Goal: Task Accomplishment & Management: Complete application form

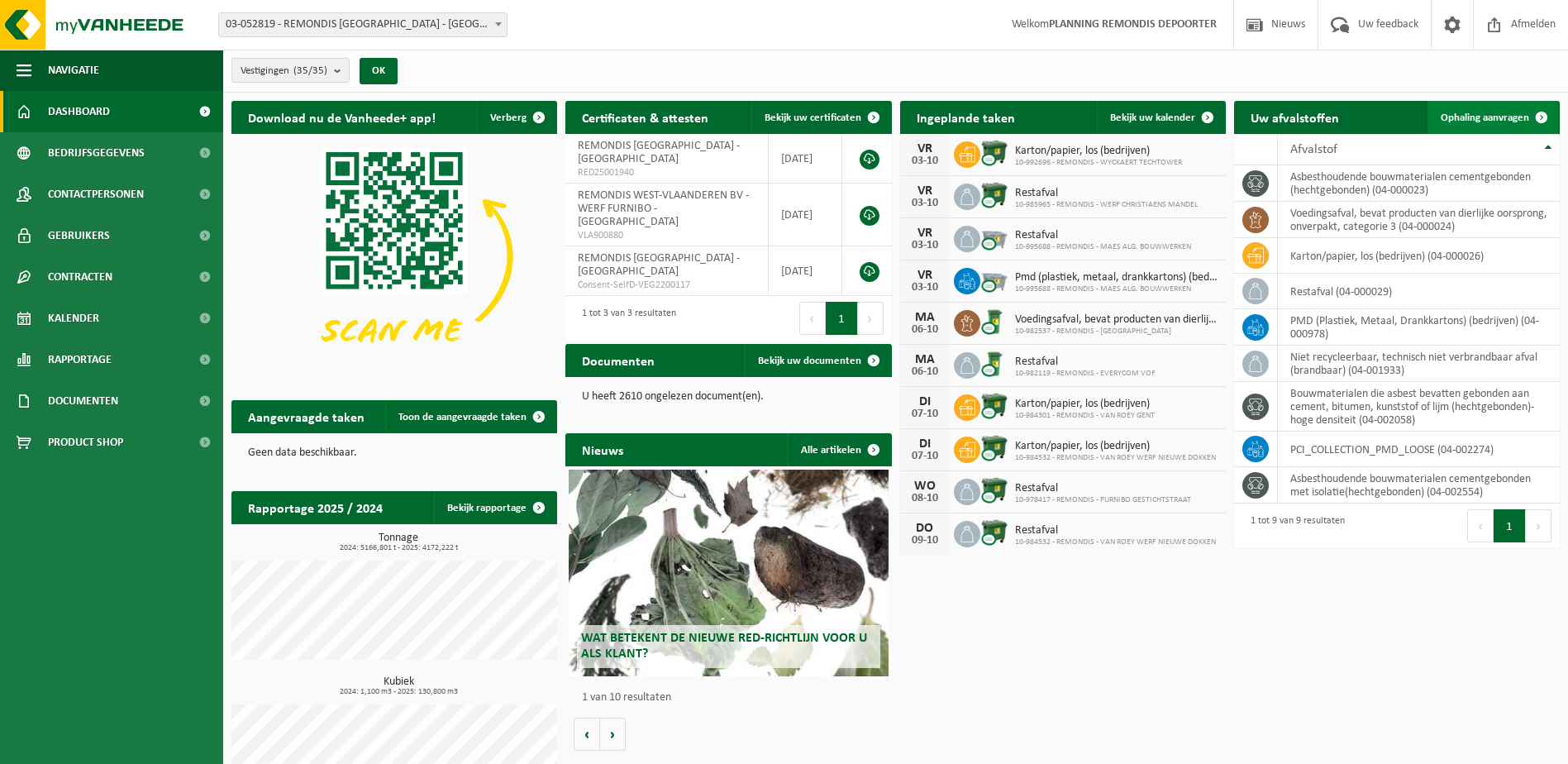
click at [1491, 108] on link "Ophaling aanvragen" at bounding box center [1493, 117] width 130 height 34
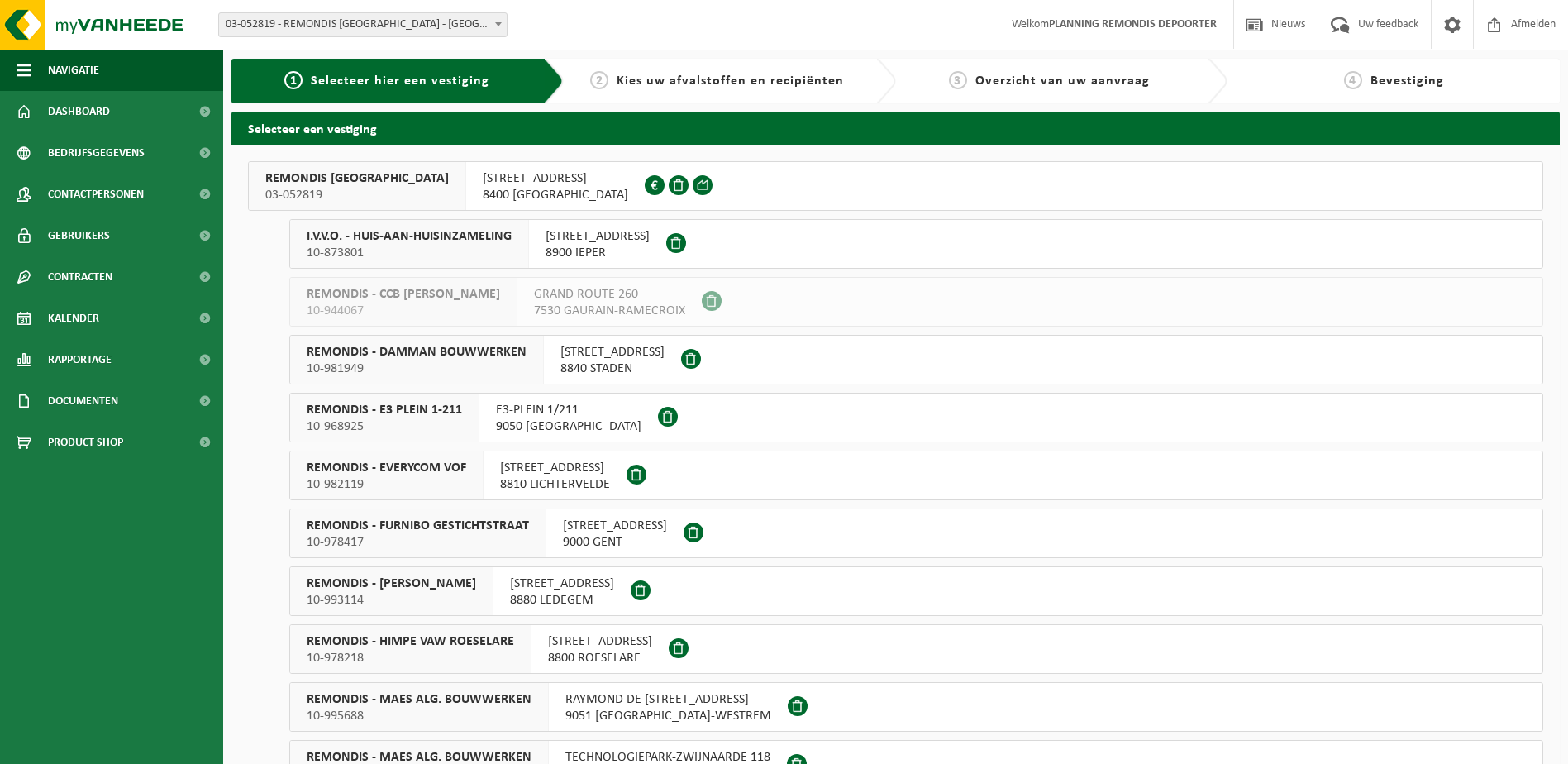
click at [395, 167] on div "REMONDIS WEST-VLAANDEREN 03-052819" at bounding box center [357, 185] width 217 height 48
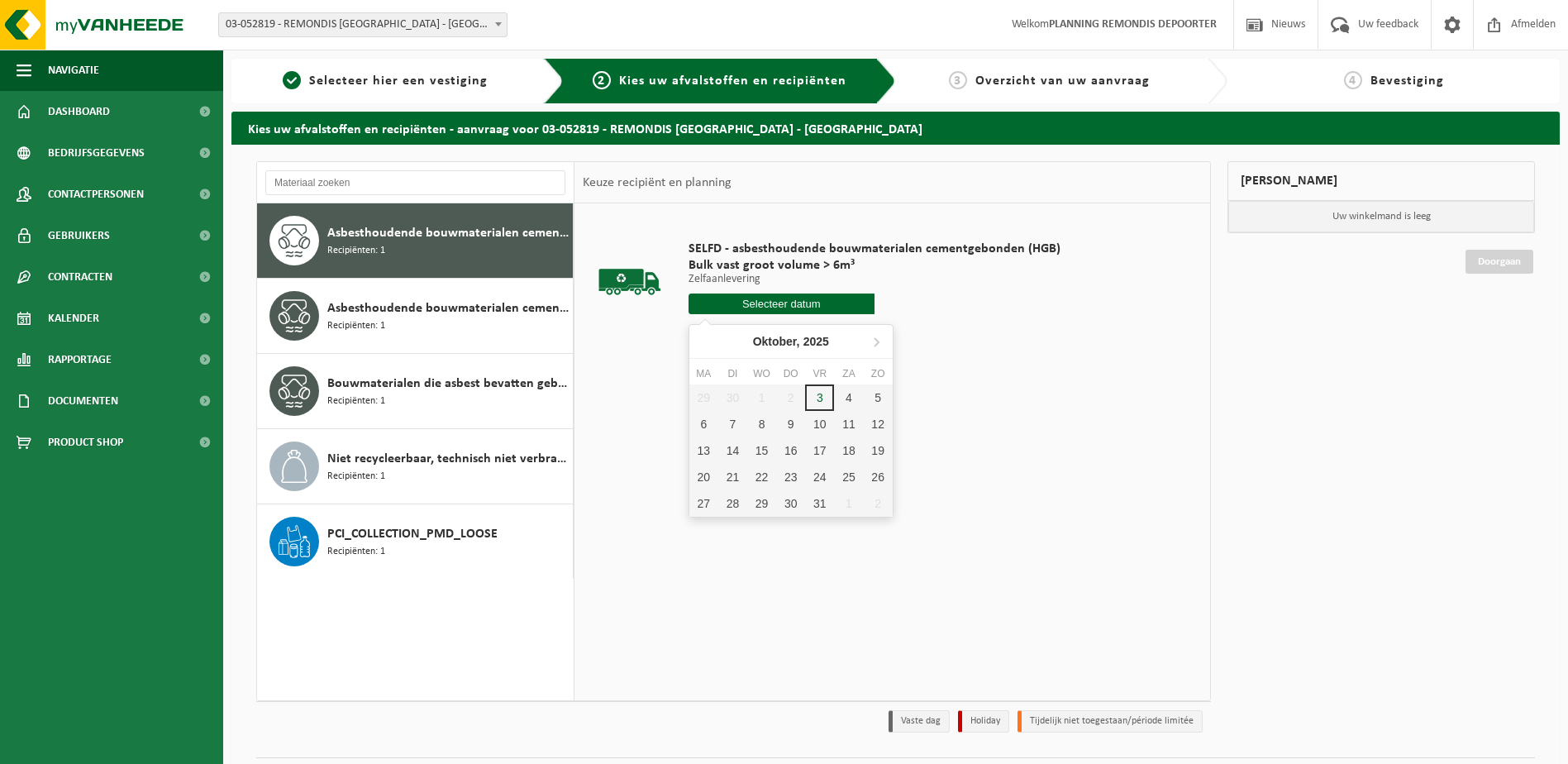
click at [748, 304] on input "text" at bounding box center [781, 304] width 186 height 21
click at [823, 396] on div "3" at bounding box center [819, 397] width 29 height 27
type input "Van [DATE]"
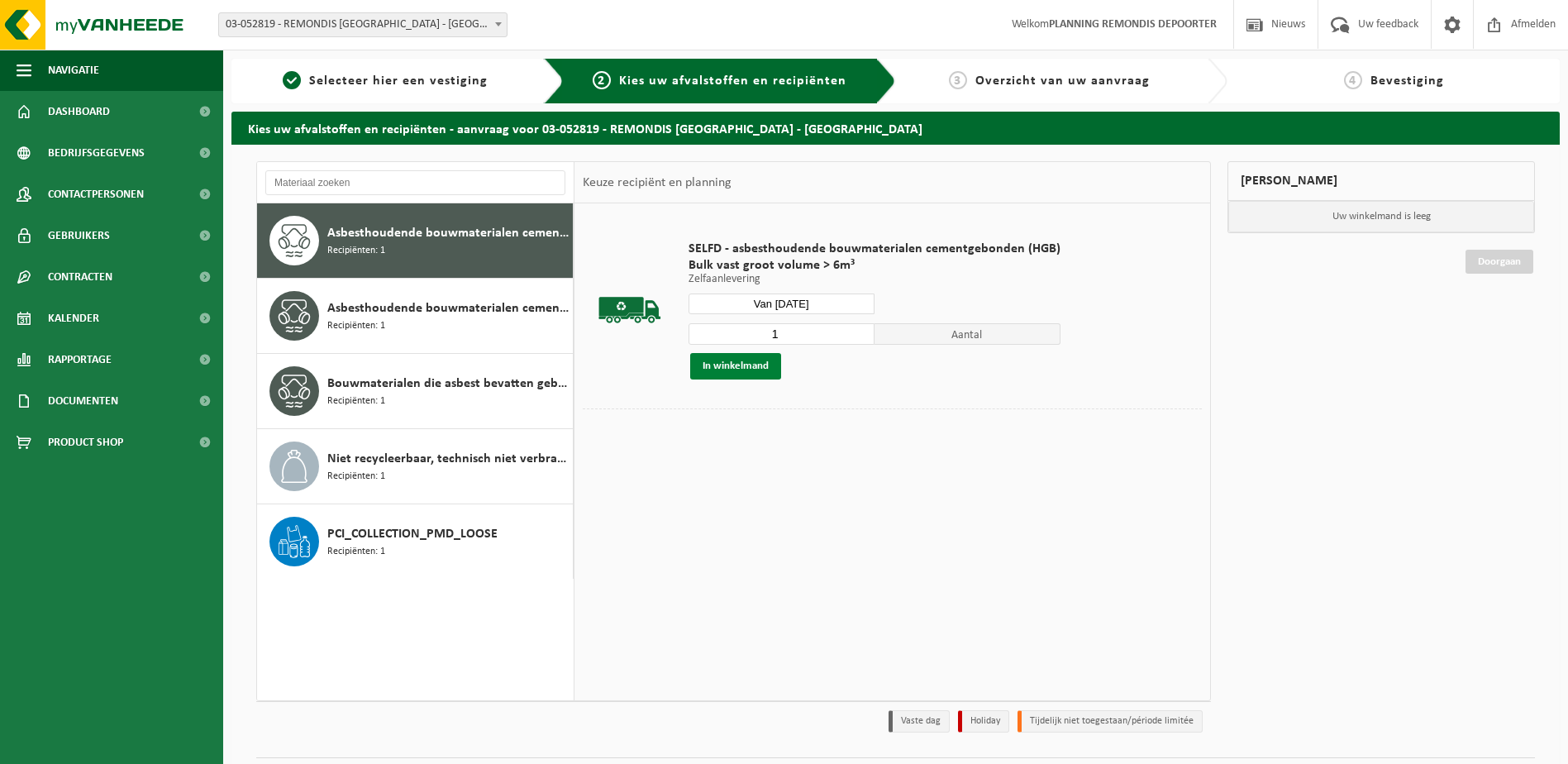
click at [735, 368] on button "In winkelmand" at bounding box center [736, 366] width 91 height 27
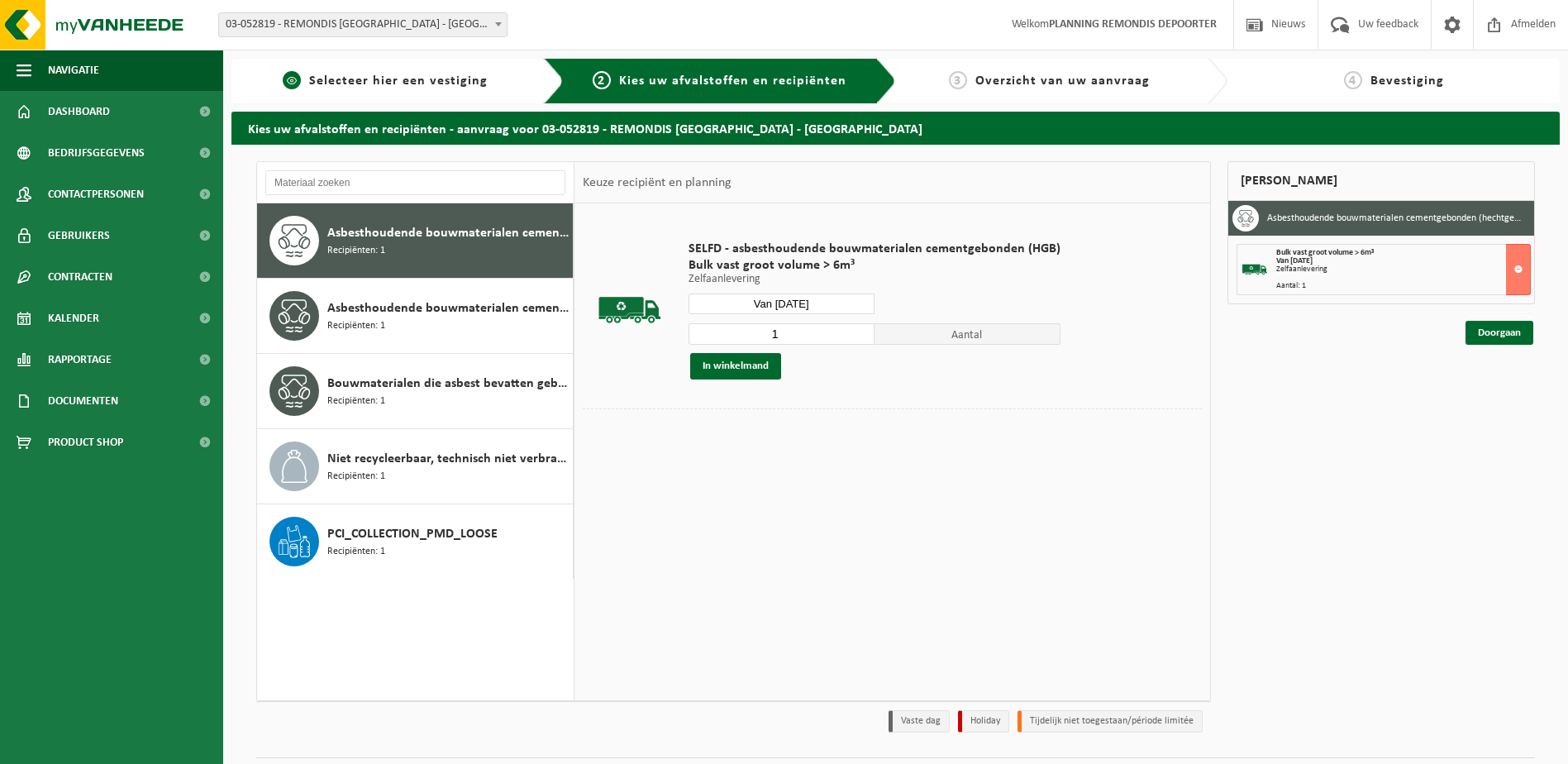
click at [444, 84] on span "Selecteer hier een vestiging" at bounding box center [397, 80] width 178 height 13
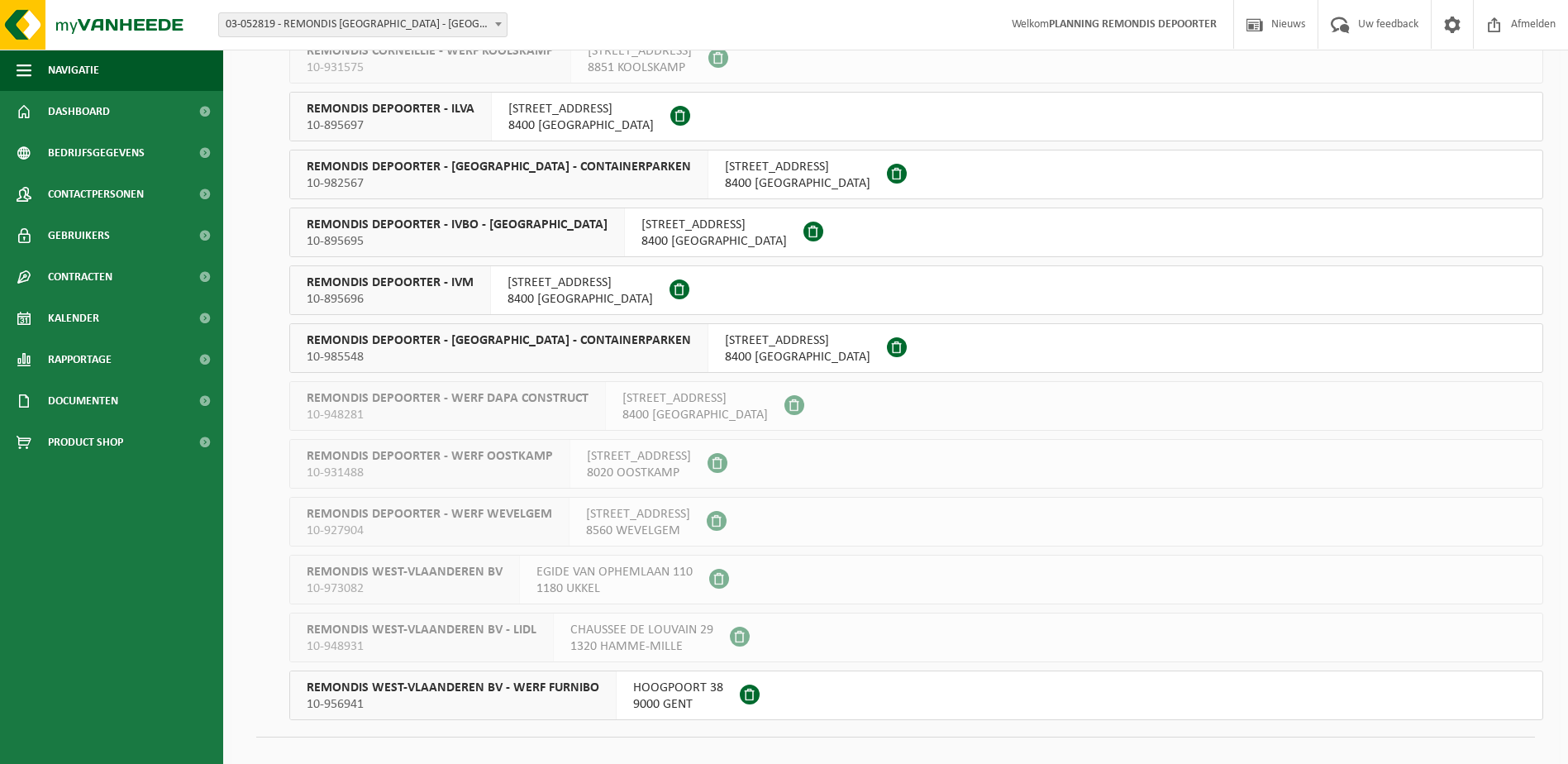
scroll to position [1481, 0]
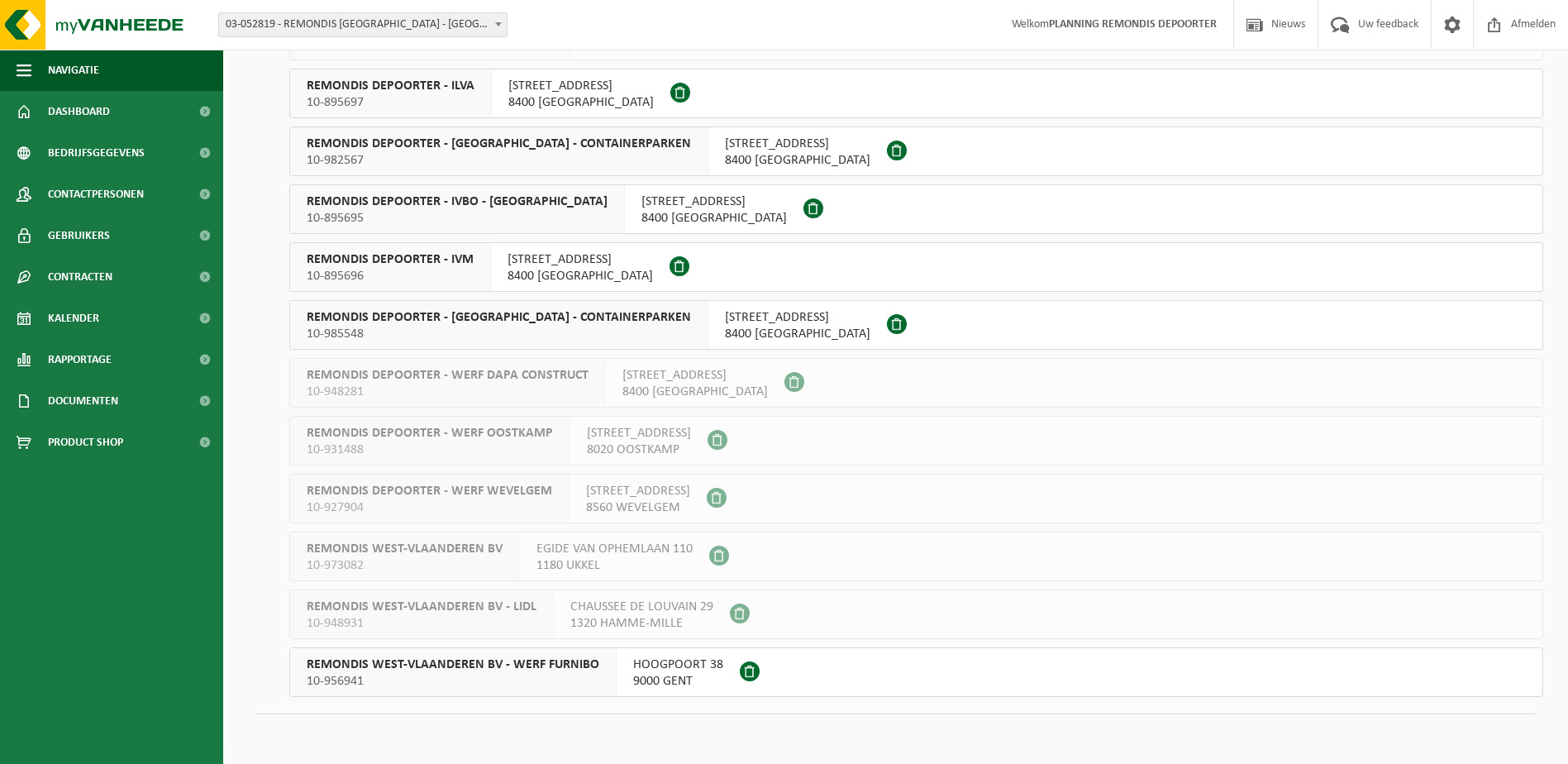
click at [493, 321] on span "REMONDIS DEPOORTER - IVOO - CONTAINERPARKEN" at bounding box center [499, 316] width 385 height 17
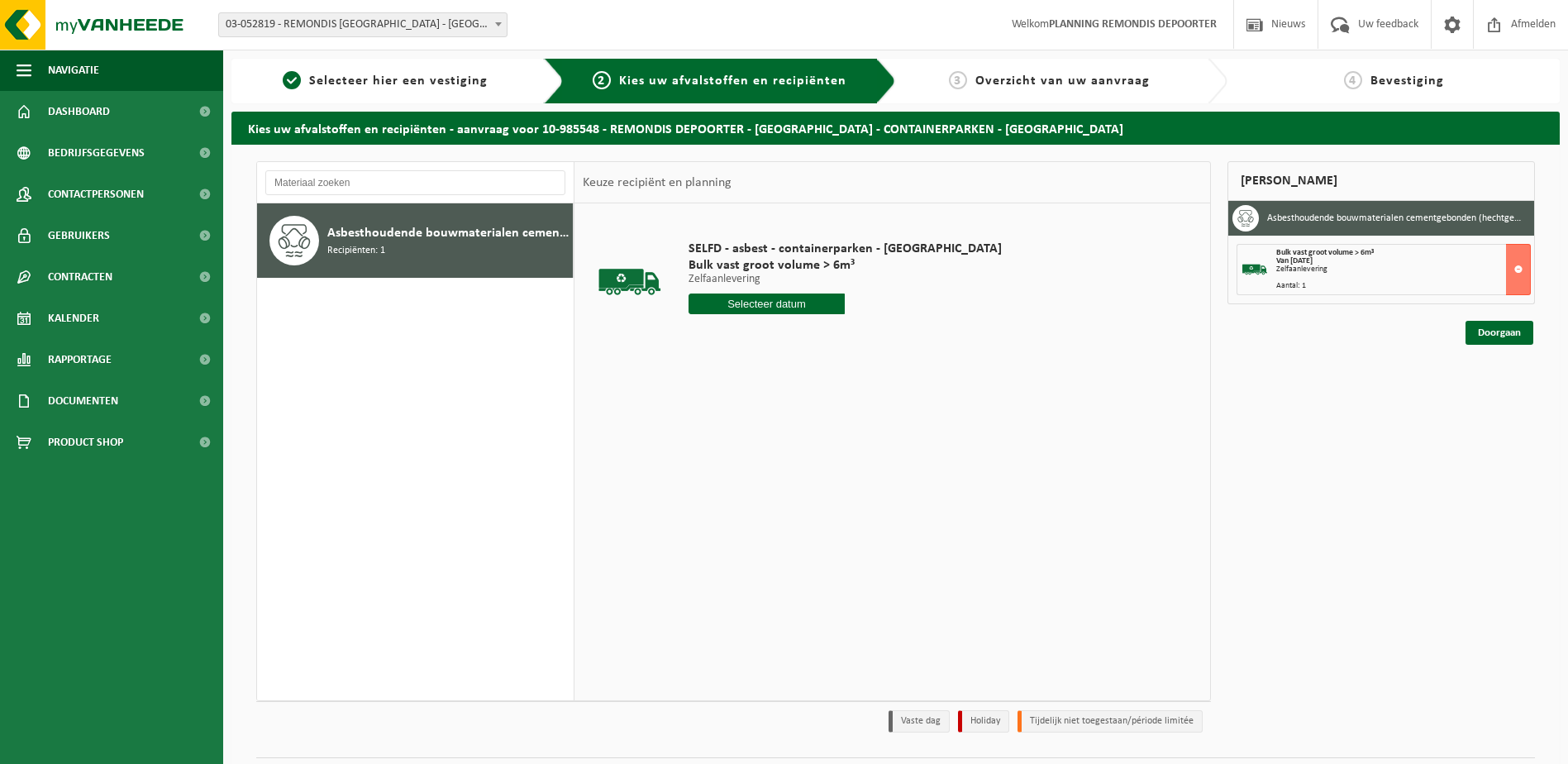
click at [750, 306] on input "text" at bounding box center [766, 304] width 157 height 21
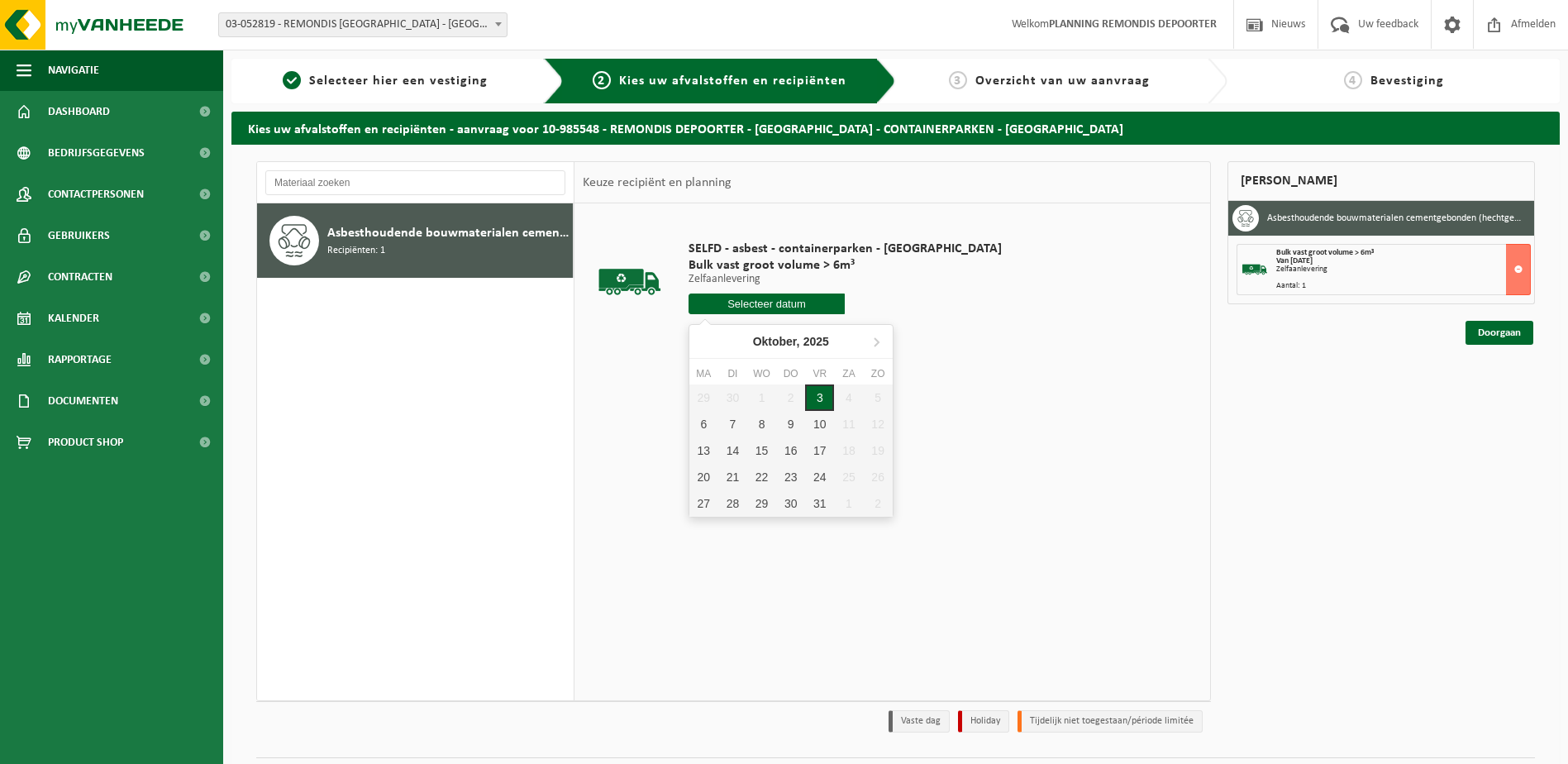
click at [808, 396] on div "3" at bounding box center [819, 397] width 29 height 27
type input "Van 2025-10-03"
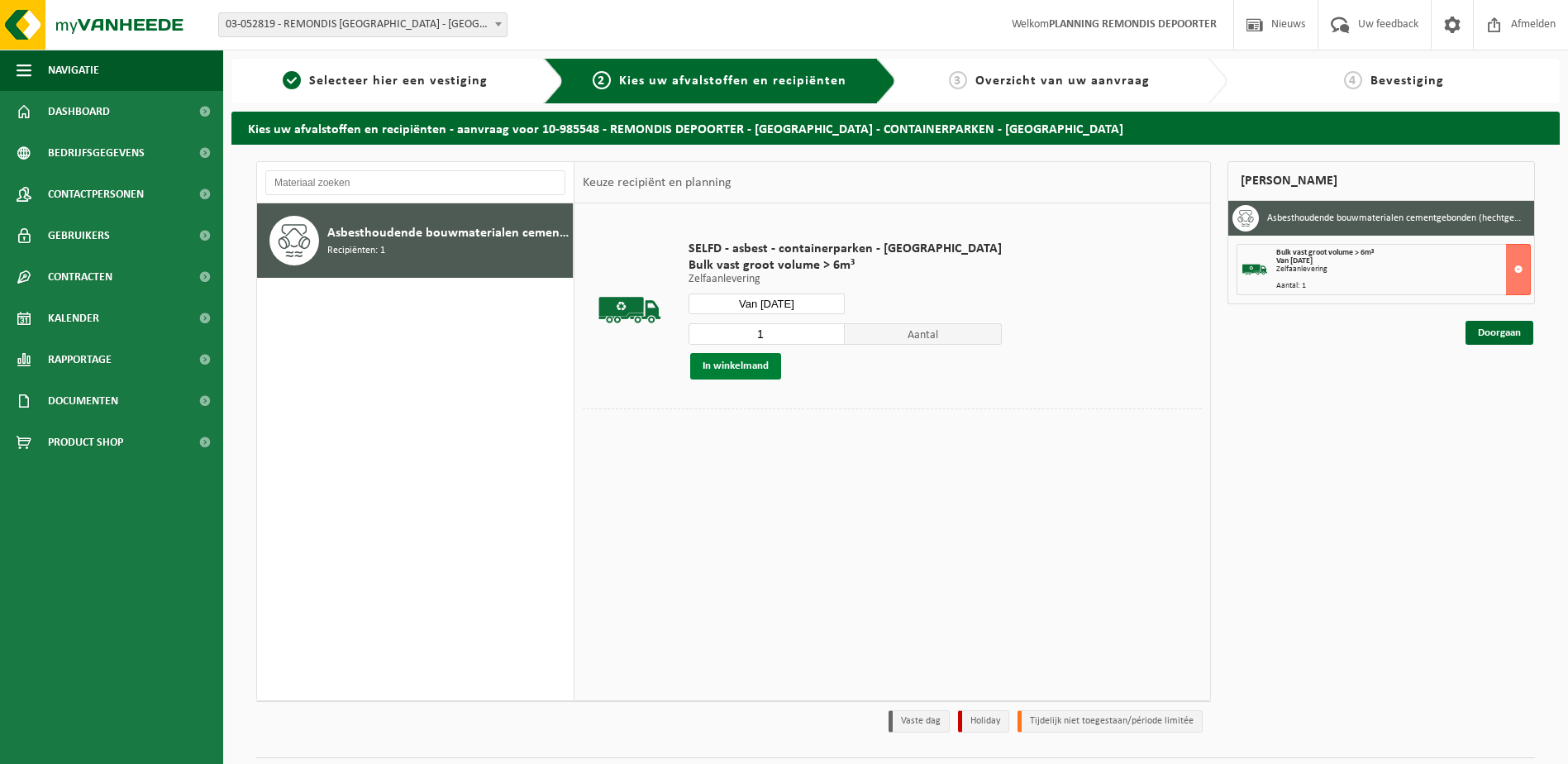
click at [742, 361] on button "In winkelmand" at bounding box center [736, 366] width 91 height 27
click at [1500, 393] on link "Doorgaan" at bounding box center [1499, 392] width 68 height 24
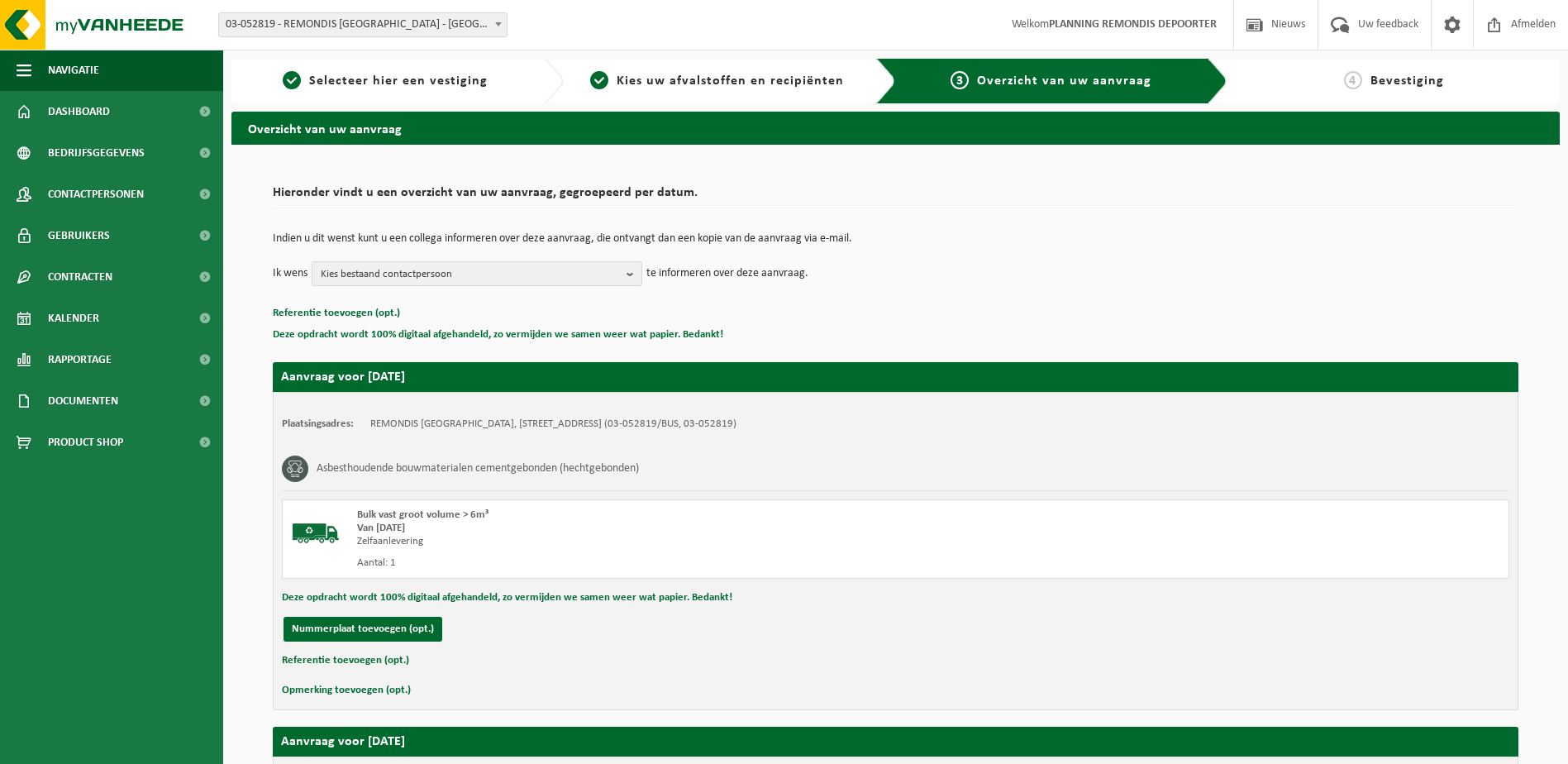
scroll to position [394, 0]
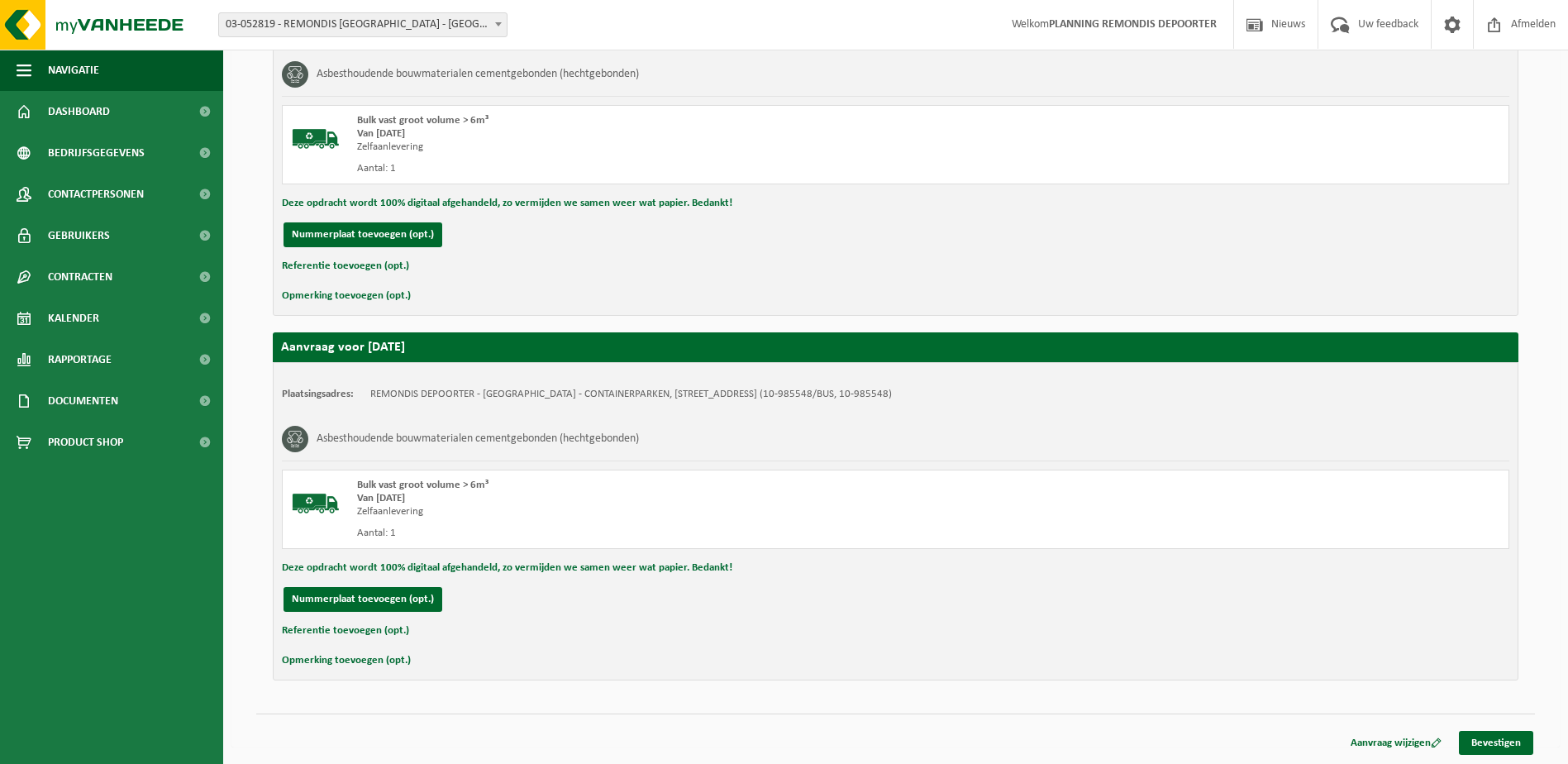
click at [1490, 729] on div "Aanvraag wijzigen Bevestigen" at bounding box center [895, 722] width 1279 height 18
click at [1494, 740] on link "Bevestigen" at bounding box center [1495, 742] width 74 height 24
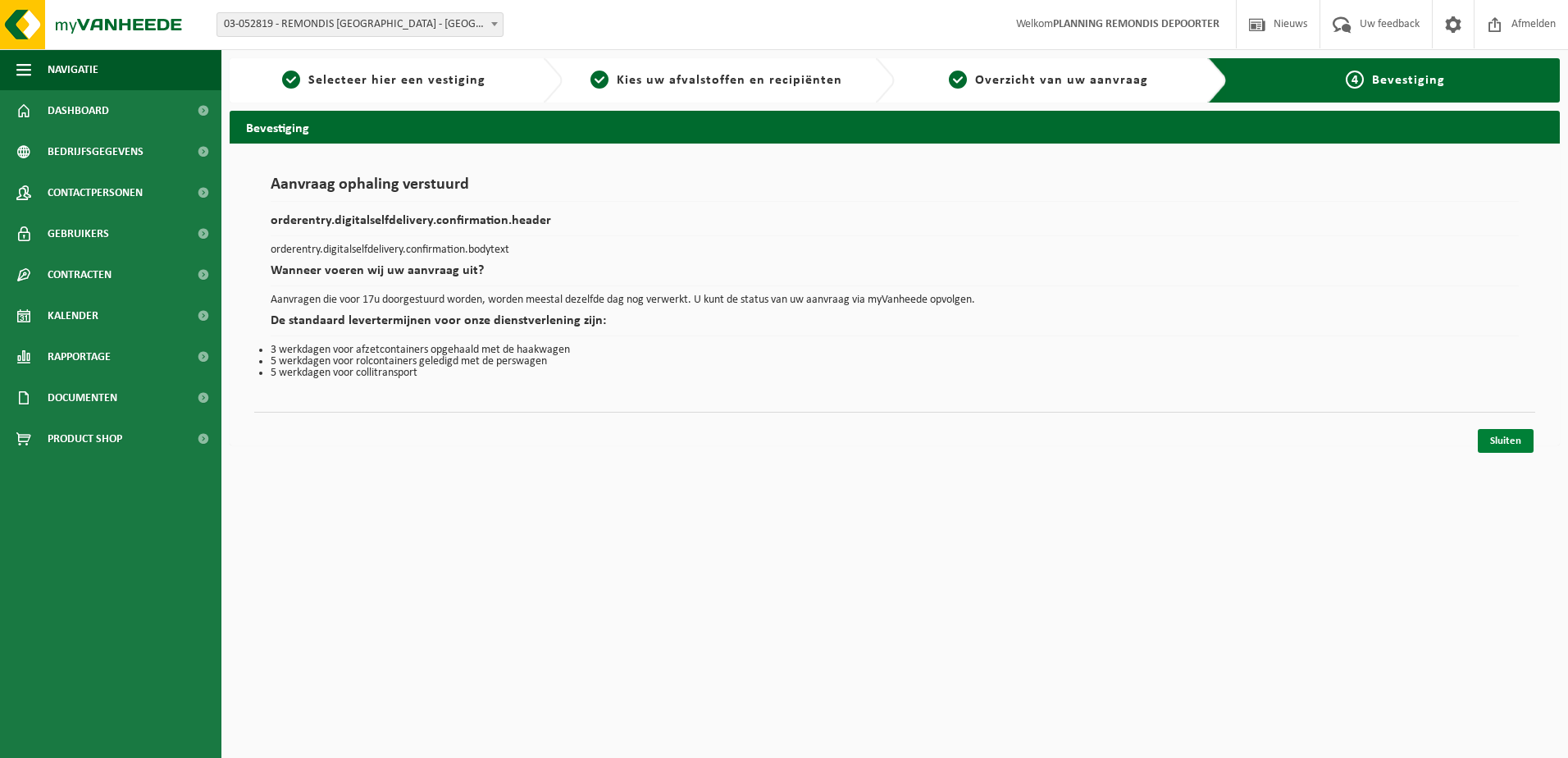
click at [1524, 430] on link "Sluiten" at bounding box center [1504, 440] width 56 height 23
